Goal: Register for event/course

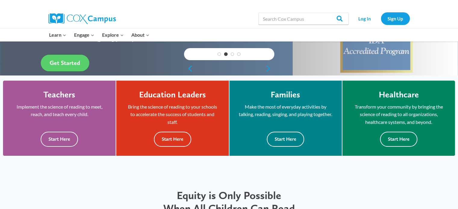
scroll to position [135, 0]
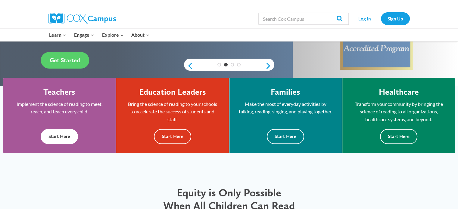
click at [62, 137] on button "Start Here" at bounding box center [59, 136] width 37 height 15
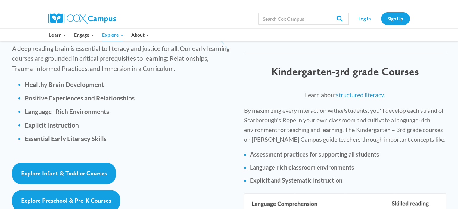
scroll to position [845, 0]
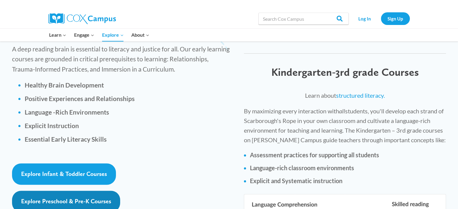
click at [82, 198] on span "Explore Preschool & Pre-K Courses" at bounding box center [66, 201] width 90 height 7
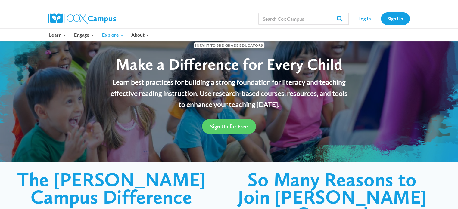
scroll to position [30, 0]
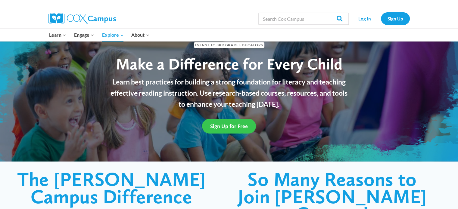
click at [218, 125] on span "Sign Up for Free" at bounding box center [229, 126] width 38 height 6
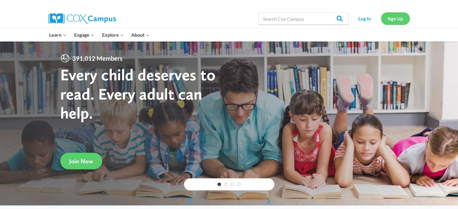
click at [390, 21] on link "Sign Up" at bounding box center [395, 18] width 29 height 12
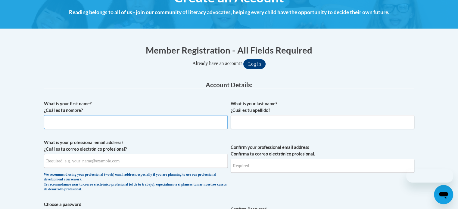
click at [193, 127] on input "What is your first name? ¿Cuál es tu nombre?" at bounding box center [136, 122] width 184 height 14
type input "Kendi"
type input "Stevens"
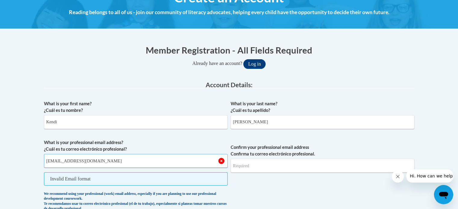
type input "kestevens@iberiaschools.org"
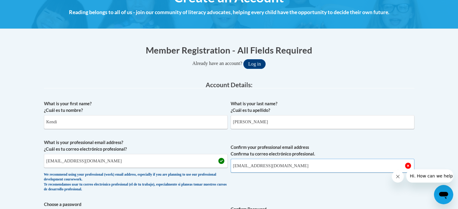
type input "kestevens@iberiaschools.org"
click at [320, 148] on label "Confirm your professional email address Confirma tu correo electrónico profesio…" at bounding box center [323, 150] width 184 height 13
click at [320, 159] on input "kestevens@iberiaschools.org" at bounding box center [323, 166] width 184 height 14
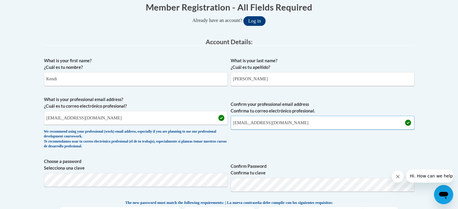
scroll to position [159, 0]
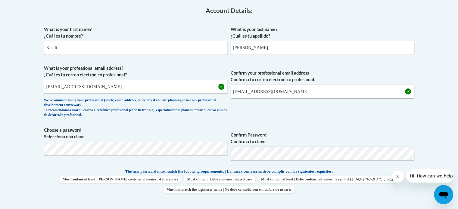
click at [359, 119] on span "Confirm your professional email address Confirma tu correo electrónico profesio…" at bounding box center [323, 93] width 184 height 56
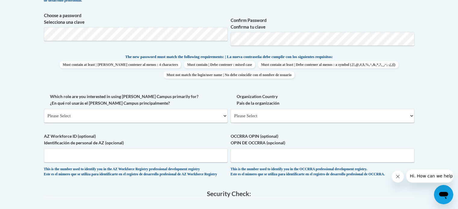
scroll to position [275, 0]
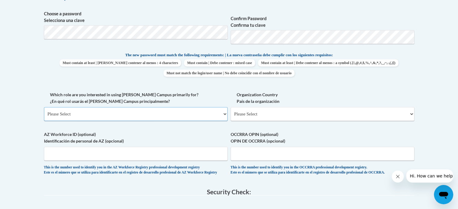
click at [167, 111] on select "Please Select College/University | Colegio/Universidad Community/Nonprofit Part…" at bounding box center [136, 114] width 184 height 14
select select "fbf2d438-af2f-41f8-98f1-81c410e29de3"
click at [44, 107] on select "Please Select College/University | Colegio/Universidad Community/Nonprofit Part…" at bounding box center [136, 114] width 184 height 14
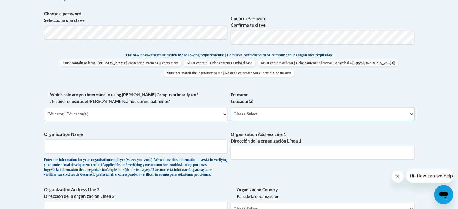
click at [251, 116] on select "Please Select Early Learning/Daycare Teacher/Family Home Care Provider | Maestr…" at bounding box center [323, 114] width 184 height 14
select select "8e40623d-54d0-45cd-9f92-5df65cd3f8cf"
click at [231, 107] on select "Please Select Early Learning/Daycare Teacher/Family Home Care Provider | Maestr…" at bounding box center [323, 114] width 184 height 14
click at [200, 142] on input "Organization Name" at bounding box center [136, 146] width 184 height 14
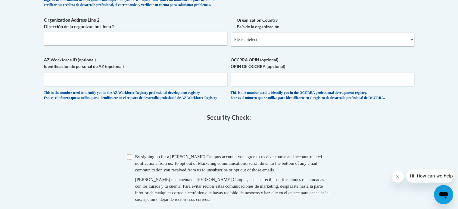
scroll to position [445, 0]
type input "Iberia Parish School Board"
click at [127, 160] on input "Checkbox" at bounding box center [129, 156] width 5 height 5
checkbox input "true"
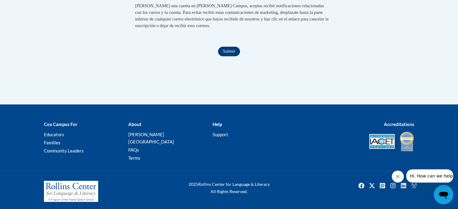
scroll to position [628, 0]
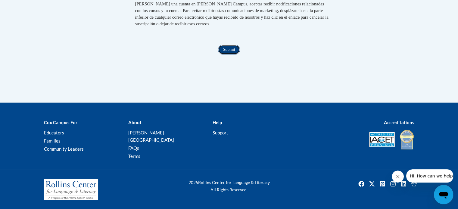
click at [228, 55] on input "Submit" at bounding box center [229, 50] width 22 height 10
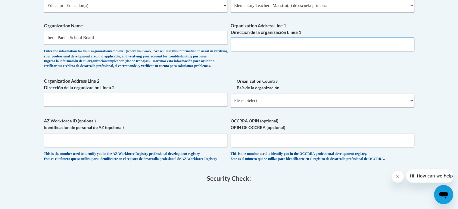
scroll to position [383, 0]
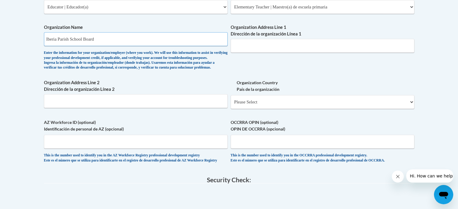
drag, startPoint x: 222, startPoint y: 39, endPoint x: 100, endPoint y: -10, distance: 131.1
click at [243, 44] on input "Organization Address Line 1 Dirección de la organización Línea 1" at bounding box center [323, 46] width 184 height 14
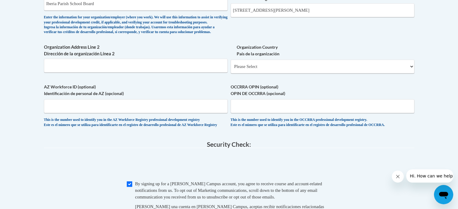
scroll to position [412, 0]
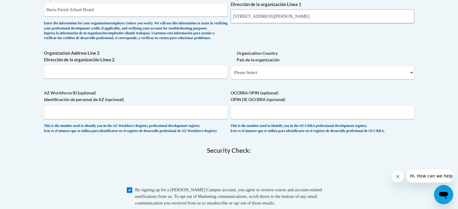
click at [267, 16] on input "1500 Jane Stree" at bounding box center [323, 16] width 184 height 14
drag, startPoint x: 258, startPoint y: 42, endPoint x: 271, endPoint y: 16, distance: 29.5
click at [271, 16] on input "[STREET_ADDRESS]" at bounding box center [323, 16] width 184 height 14
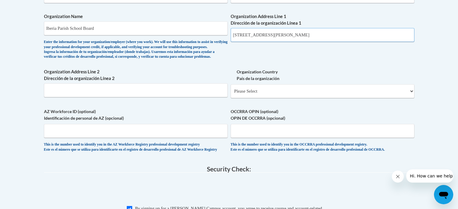
scroll to position [394, 0]
type input "1500 Jane Street, New Iberia, LA"
click at [263, 98] on select "Please Select United States | Estados Unidos Outside of the United States | Fue…" at bounding box center [323, 91] width 184 height 14
select select "ad49bcad-a171-4b2e-b99c-48b446064914"
click at [231, 94] on select "Please Select United States | Estados Unidos Outside of the United States | Fue…" at bounding box center [323, 91] width 184 height 14
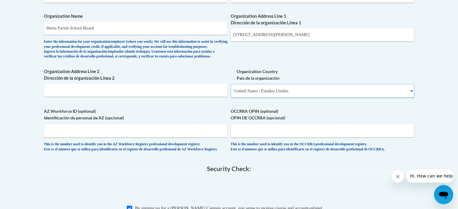
select select
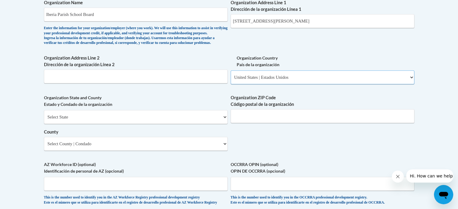
scroll to position [408, 0]
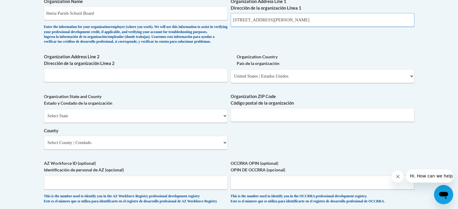
drag, startPoint x: 299, startPoint y: 22, endPoint x: 268, endPoint y: 23, distance: 31.0
click at [268, 23] on input "1500 Jane Street, New Iberia, LA" at bounding box center [323, 20] width 184 height 14
type input "1500 Jane Street"
click at [164, 123] on select "Select State Alabama Alaska Arizona Arkansas California Colorado Connecticut De…" at bounding box center [136, 116] width 184 height 14
select select "Louisiana"
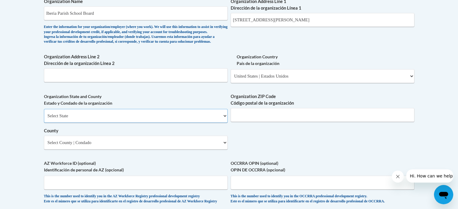
click at [44, 119] on select "Select State Alabama Alaska Arizona Arkansas California Colorado Connecticut De…" at bounding box center [136, 116] width 184 height 14
click at [239, 120] on input "Organization ZIP Code Código postal de la organización" at bounding box center [323, 115] width 184 height 14
type input "70563"
click at [147, 150] on select "Select County Acadia Allen Ascension Assumption Avoyelles Beauregard Bienville …" at bounding box center [136, 143] width 184 height 14
select select "Iberia"
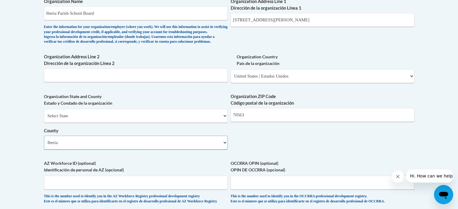
click at [44, 145] on select "Select County Acadia Allen Ascension Assumption Avoyelles Beauregard Bienville …" at bounding box center [136, 143] width 184 height 14
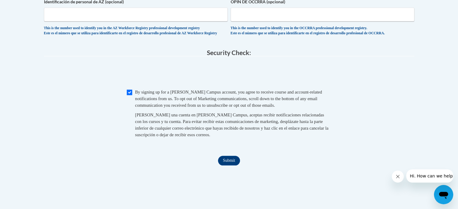
scroll to position [577, 0]
click at [236, 165] on input "Submit" at bounding box center [229, 161] width 22 height 10
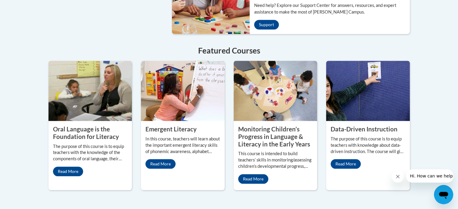
scroll to position [511, 0]
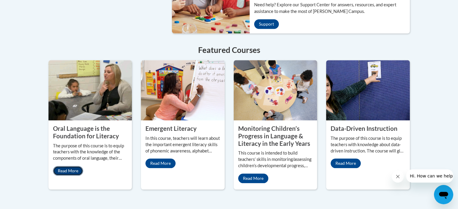
click at [67, 166] on link "Read More" at bounding box center [68, 171] width 30 height 10
click at [74, 166] on link "Read More" at bounding box center [68, 171] width 30 height 10
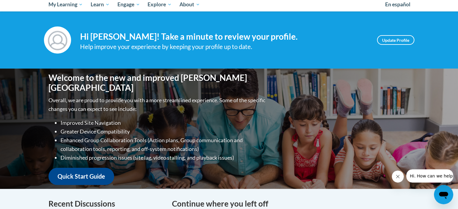
scroll to position [66, 0]
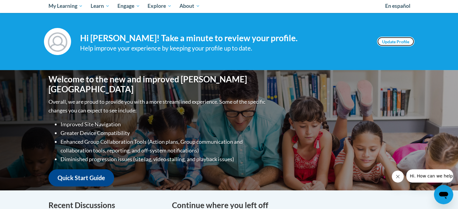
click at [395, 43] on link "Update Profile" at bounding box center [395, 42] width 37 height 10
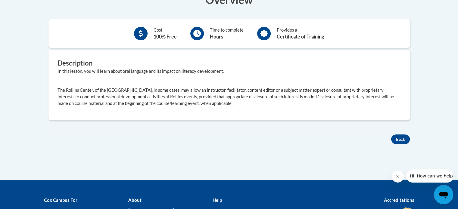
scroll to position [202, 0]
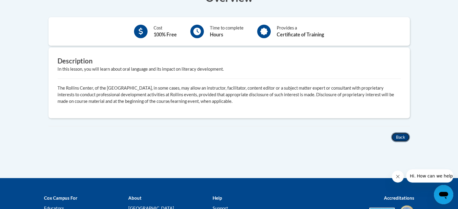
click at [405, 137] on button "Back" at bounding box center [400, 138] width 19 height 10
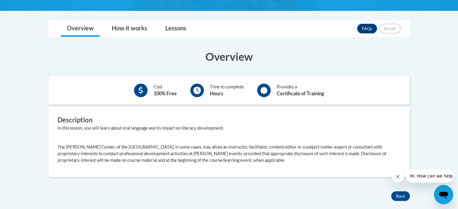
scroll to position [143, 0]
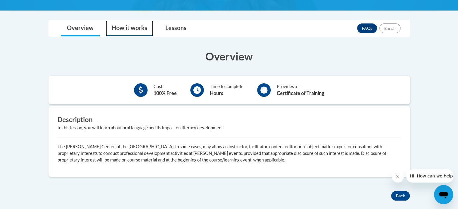
click at [130, 27] on link "How it works" at bounding box center [130, 28] width 48 height 16
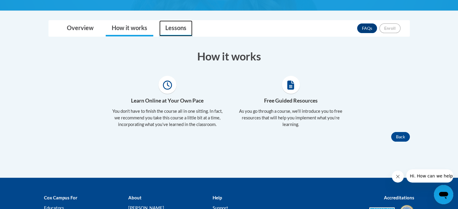
click at [177, 27] on link "Lessons" at bounding box center [175, 28] width 33 height 16
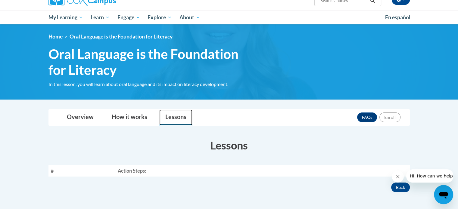
scroll to position [96, 0]
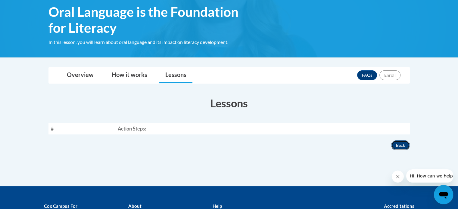
click at [405, 144] on button "Back" at bounding box center [400, 146] width 19 height 10
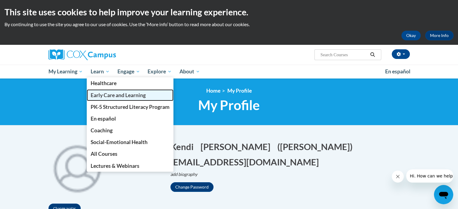
click at [110, 98] on link "Early Care and Learning" at bounding box center [130, 95] width 87 height 12
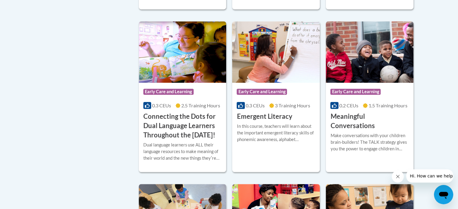
scroll to position [387, 0]
click at [267, 130] on div "In this course, teachers will learn about the important emergent literacy skill…" at bounding box center [276, 133] width 79 height 20
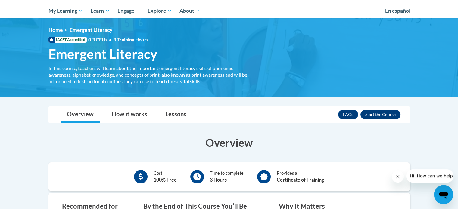
scroll to position [100, 0]
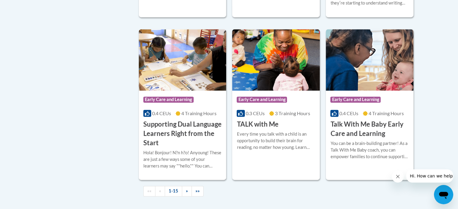
scroll to position [858, 0]
click at [291, 108] on div "Course Category: Early Care and Learning" at bounding box center [276, 101] width 79 height 14
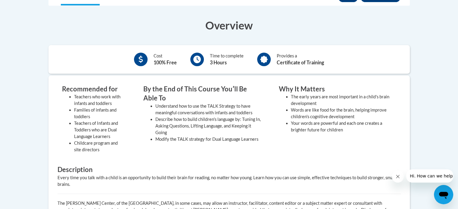
scroll to position [172, 0]
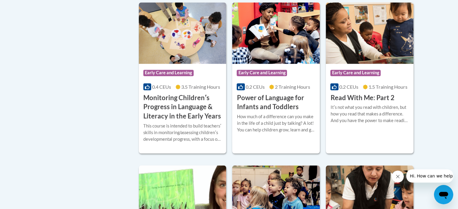
scroll to position [554, 0]
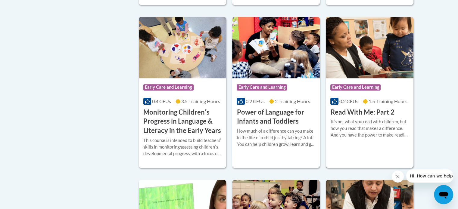
click at [365, 139] on div "Itʹs not what you read with children, but how you read that makes a difference.…" at bounding box center [369, 129] width 79 height 20
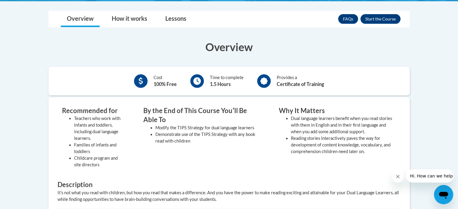
scroll to position [157, 0]
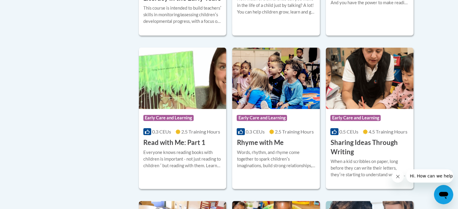
scroll to position [687, 0]
click at [203, 157] on div "More Info Enroll Everyone knows reading books with children is important - not …" at bounding box center [183, 162] width 88 height 31
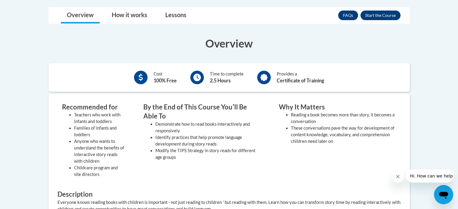
scroll to position [161, 0]
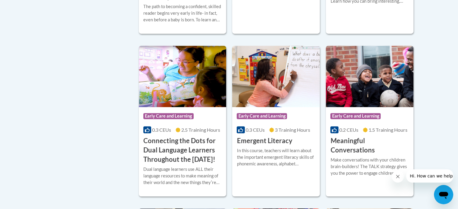
scroll to position [363, 0]
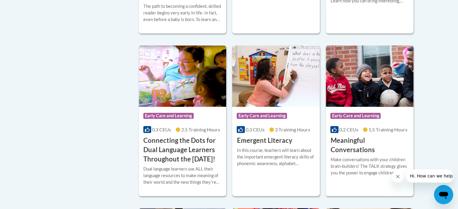
click at [268, 156] on div "In this course, teachers will learn about the important emergent literacy skill…" at bounding box center [276, 157] width 79 height 20
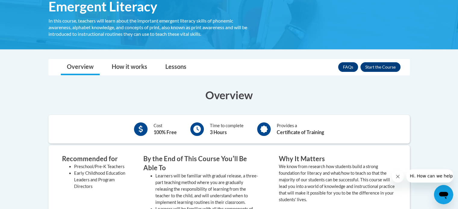
scroll to position [110, 0]
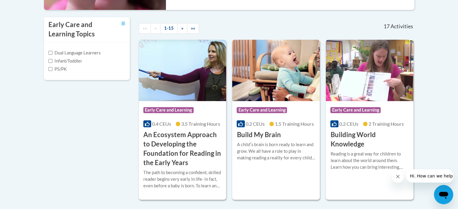
scroll to position [194, 0]
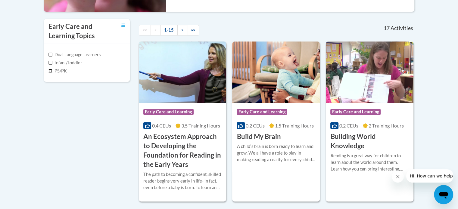
click at [52, 70] on input "PS/PK" at bounding box center [50, 71] width 4 height 4
checkbox input "true"
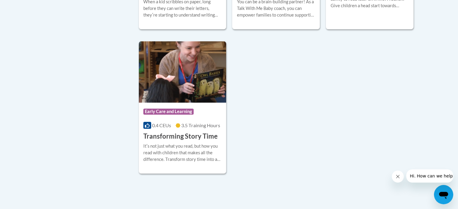
scroll to position [682, 0]
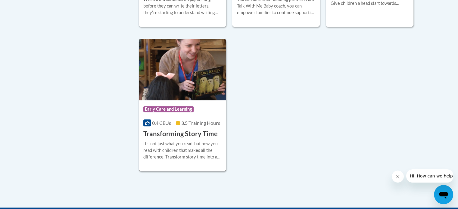
click at [204, 130] on h3 "Transforming Story Time" at bounding box center [180, 134] width 74 height 9
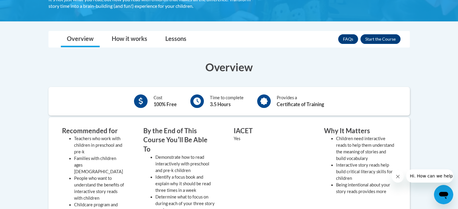
scroll to position [130, 0]
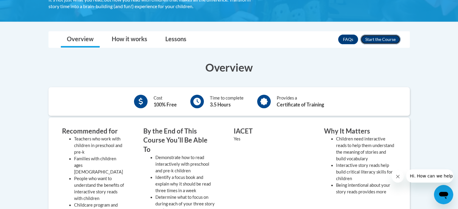
click at [385, 37] on button "Enroll" at bounding box center [381, 40] width 40 height 10
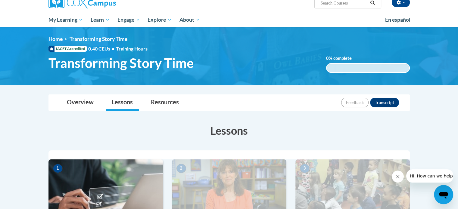
scroll to position [55, 0]
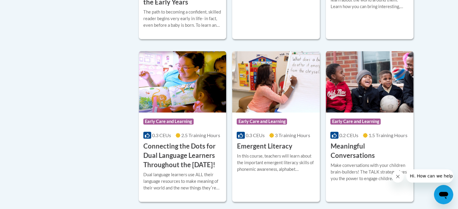
scroll to position [357, 0]
click at [286, 84] on img at bounding box center [276, 82] width 88 height 61
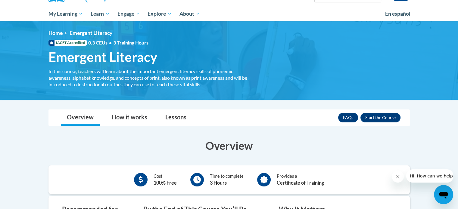
scroll to position [60, 0]
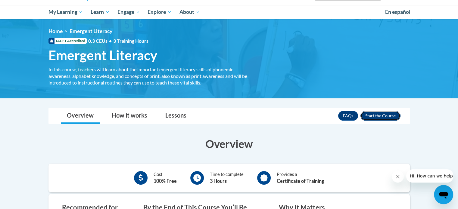
click at [380, 115] on button "Enroll" at bounding box center [381, 116] width 40 height 10
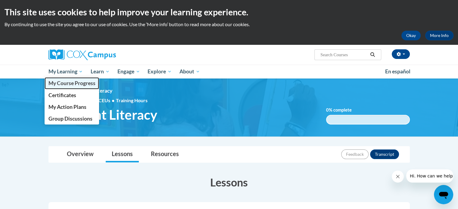
click at [78, 86] on span "My Course Progress" at bounding box center [71, 83] width 47 height 6
